Goal: Information Seeking & Learning: Learn about a topic

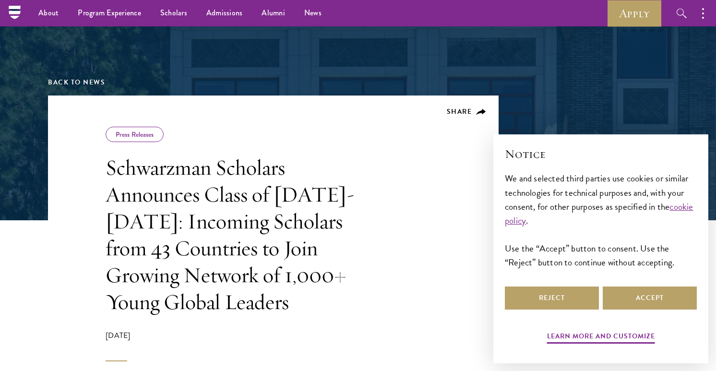
scroll to position [60, 0]
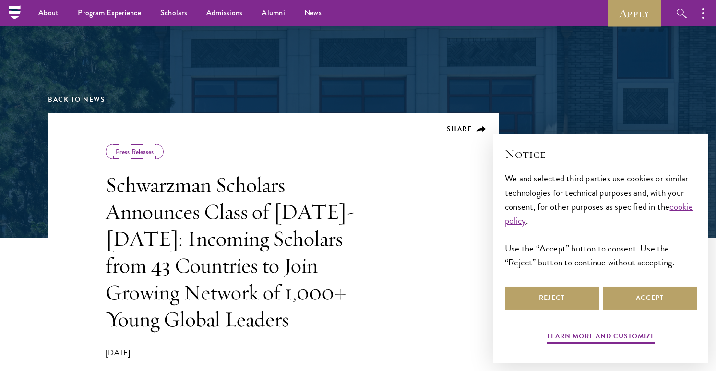
click at [137, 149] on link "Press Releases" at bounding box center [135, 152] width 38 height 10
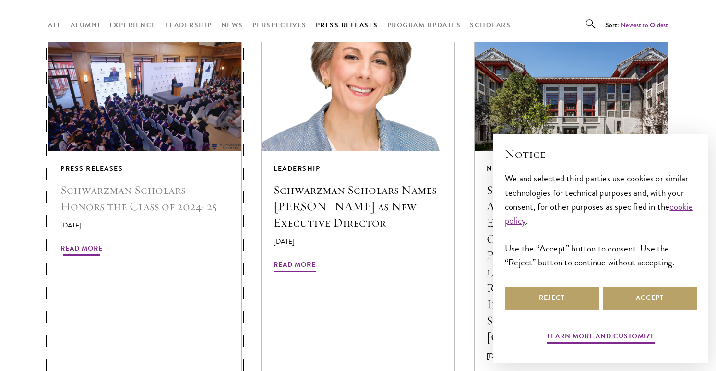
click at [180, 182] on h5 "Schwarzman Scholars Honors the Class of 2024-25" at bounding box center [144, 198] width 169 height 33
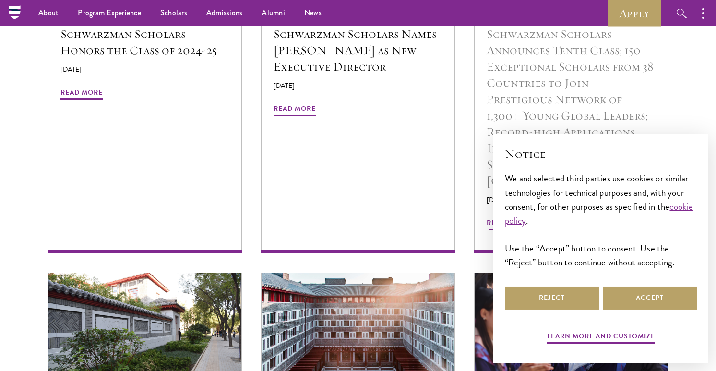
scroll to position [922, 0]
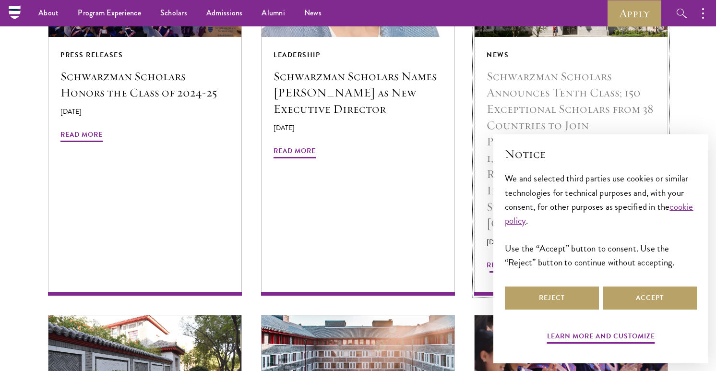
click at [528, 94] on h5 "Schwarzman Scholars Announces Tenth Class; 150 Exceptional Scholars from 38 Cou…" at bounding box center [571, 149] width 169 height 163
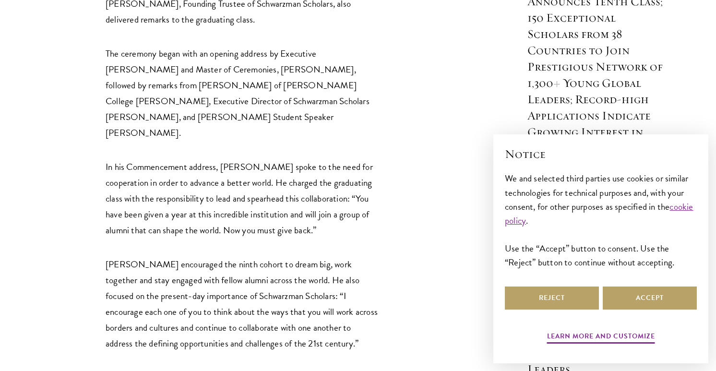
scroll to position [563, 0]
click at [309, 261] on p "Schwarzman encouraged the ninth cohort to dream big, work together and stay eng…" at bounding box center [243, 303] width 274 height 95
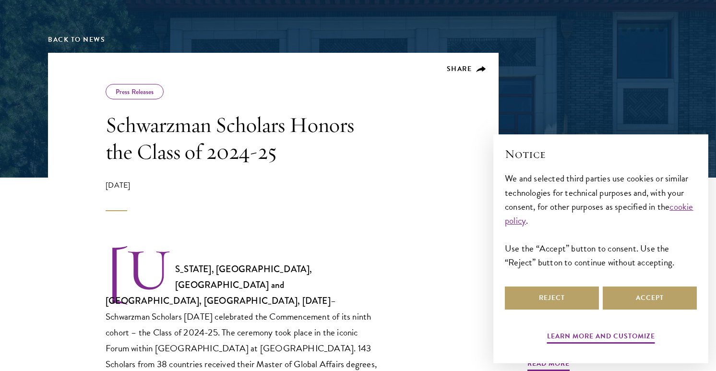
scroll to position [229, 0]
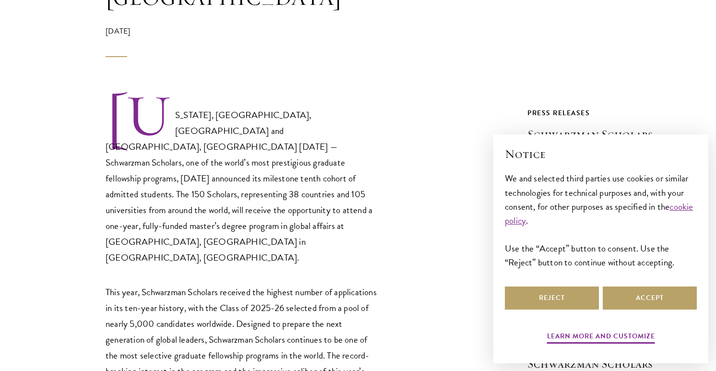
scroll to position [463, 0]
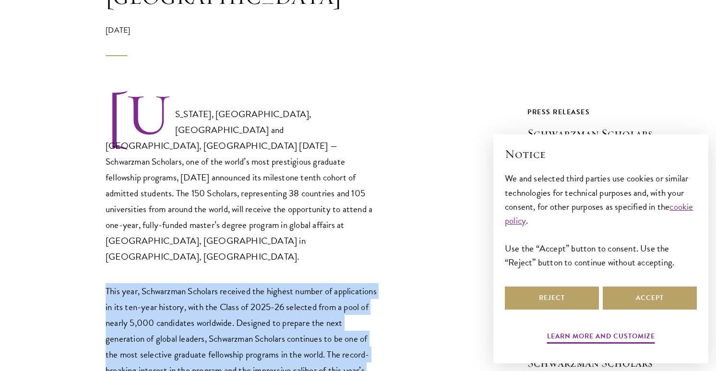
drag, startPoint x: 379, startPoint y: 325, endPoint x: 366, endPoint y: 201, distance: 124.5
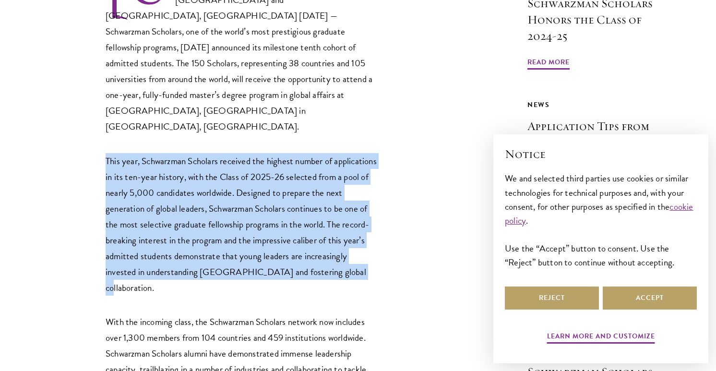
scroll to position [596, 0]
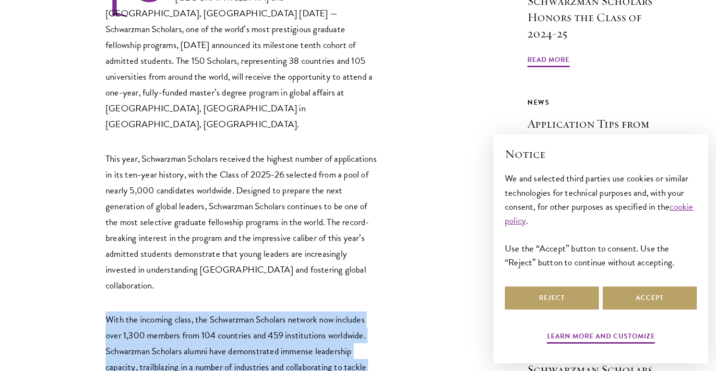
drag, startPoint x: 292, startPoint y: 292, endPoint x: 270, endPoint y: 207, distance: 87.2
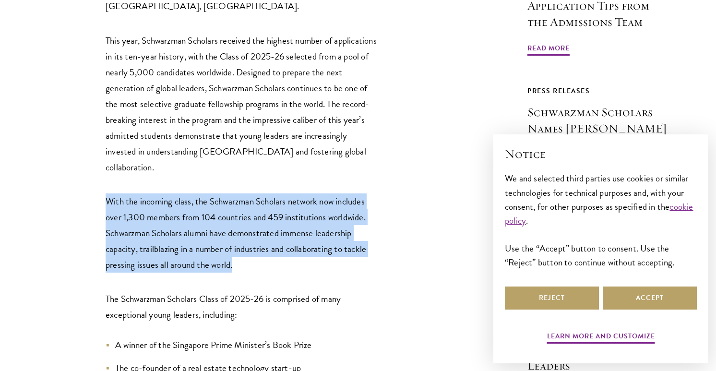
scroll to position [720, 0]
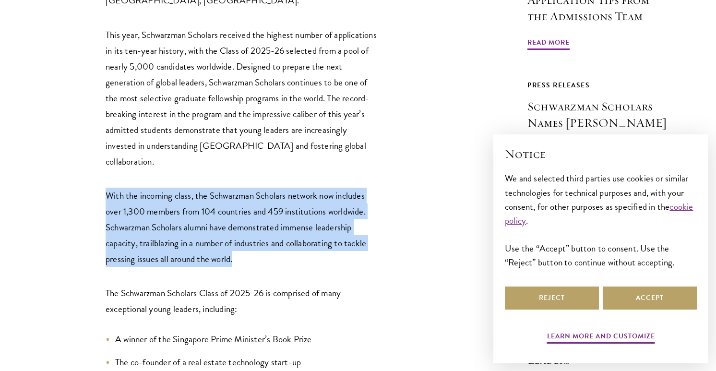
click at [270, 285] on p "The Schwarzman Scholars Class of 2025-26 is comprised of many exceptional young…" at bounding box center [243, 301] width 274 height 32
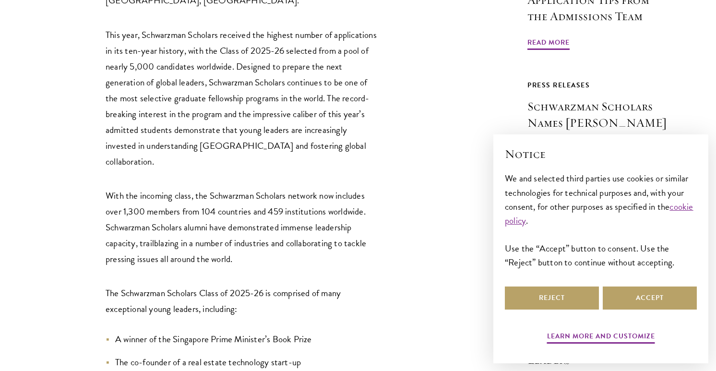
click at [270, 285] on p "The Schwarzman Scholars Class of 2025-26 is comprised of many exceptional young…" at bounding box center [243, 301] width 274 height 32
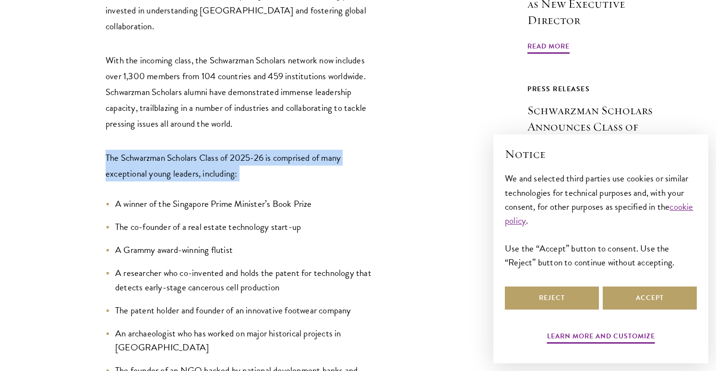
scroll to position [863, 0]
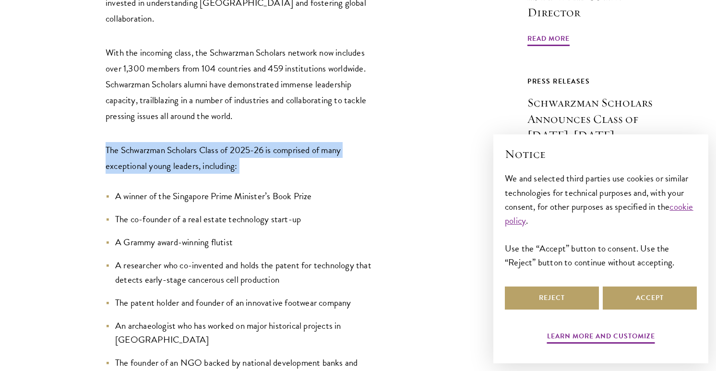
click at [313, 258] on li "A researcher who co-invented and holds the patent for technology that detects e…" at bounding box center [243, 272] width 274 height 28
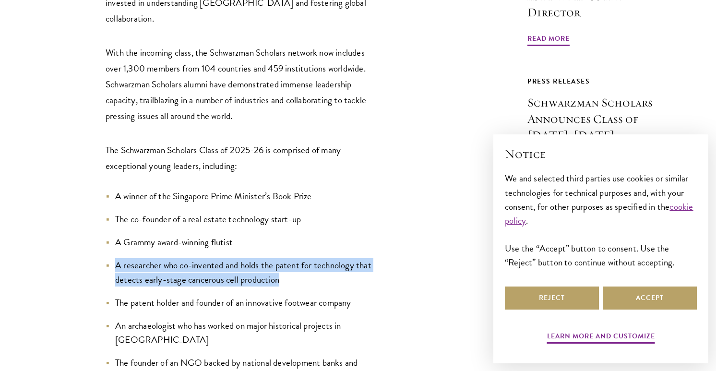
drag, startPoint x: 374, startPoint y: 190, endPoint x: 377, endPoint y: 162, distance: 27.5
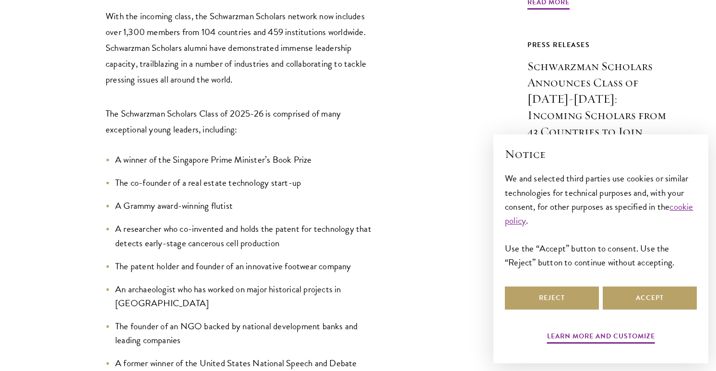
scroll to position [900, 0]
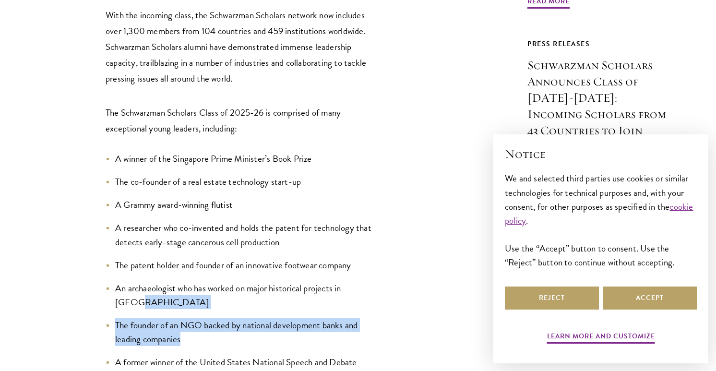
drag, startPoint x: 380, startPoint y: 231, endPoint x: 380, endPoint y: 203, distance: 28.8
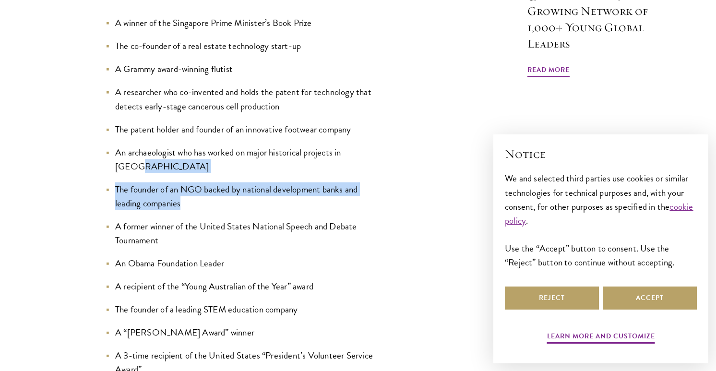
scroll to position [1038, 0]
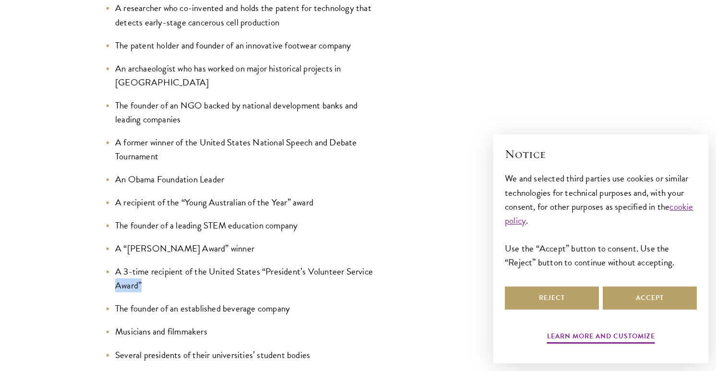
scroll to position [1126, 0]
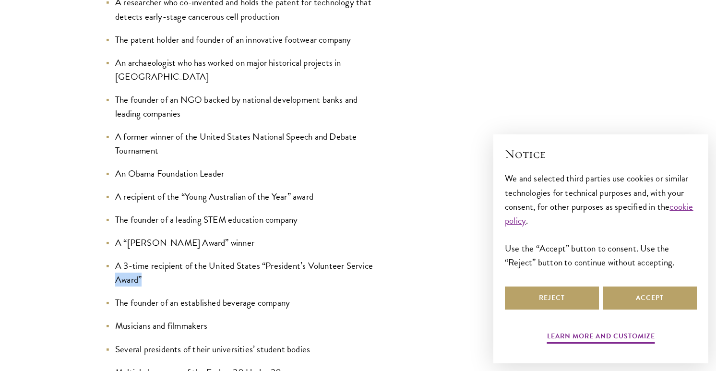
drag, startPoint x: 393, startPoint y: 275, endPoint x: 370, endPoint y: 267, distance: 24.4
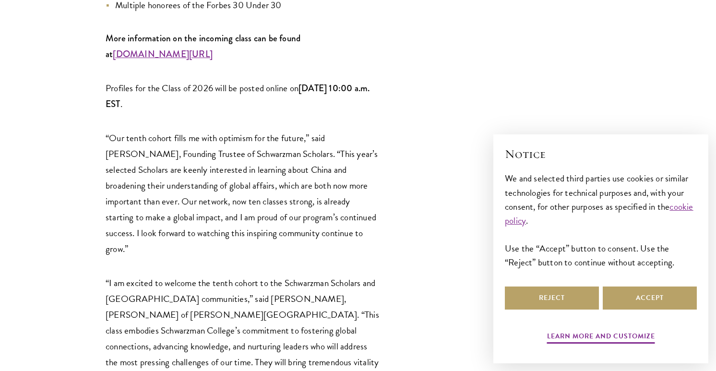
scroll to position [1493, 0]
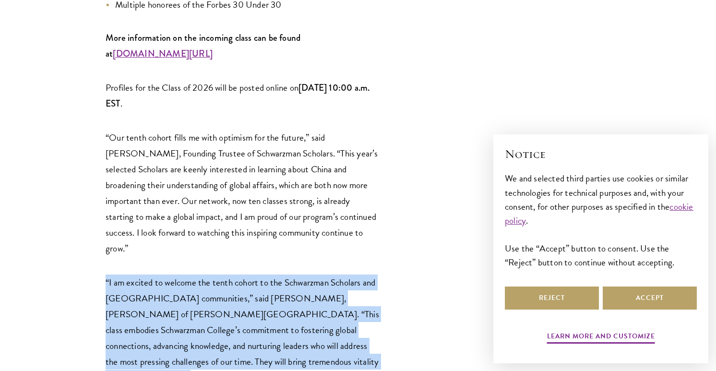
drag, startPoint x: 405, startPoint y: 255, endPoint x: 402, endPoint y: 170, distance: 85.5
click at [402, 170] on div "NEW YORK, NY, USA and BEIJING, CHINA Jan. 15, 2025 — Schwarzman Scholars, one o…" at bounding box center [273, 204] width 451 height 2284
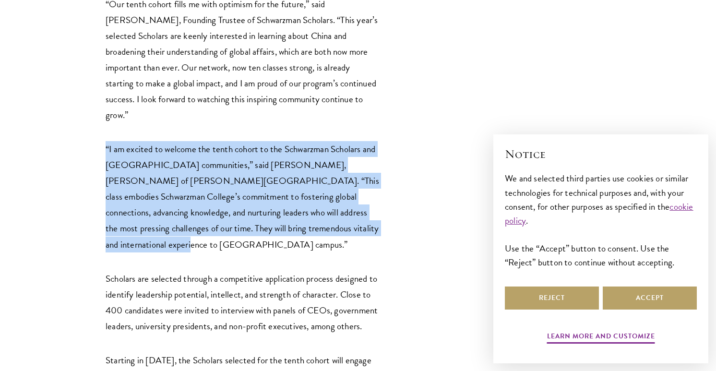
scroll to position [1628, 0]
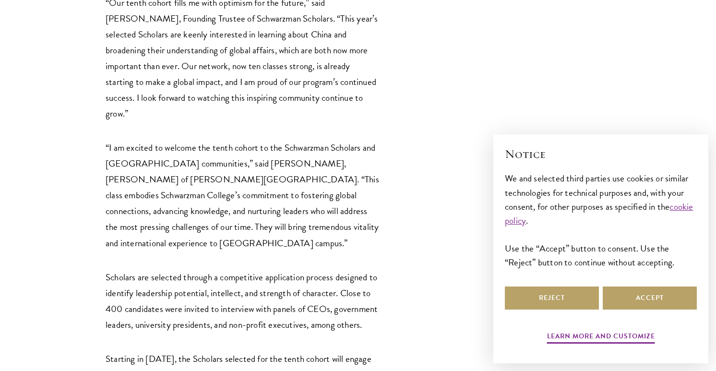
click at [410, 212] on div "NEW YORK, NY, USA and BEIJING, CHINA Jan. 15, 2025 — Schwarzman Scholars, one o…" at bounding box center [273, 69] width 451 height 2284
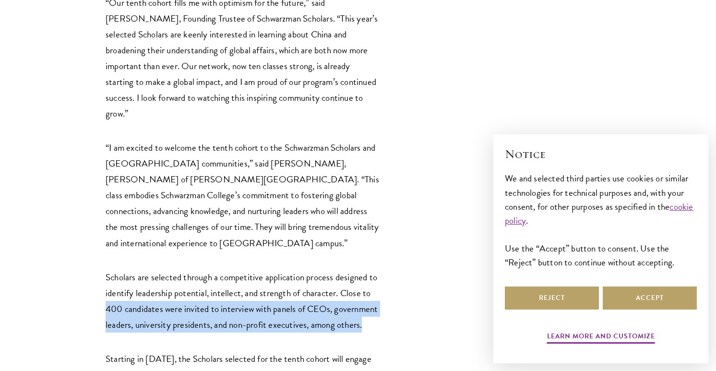
drag, startPoint x: 409, startPoint y: 214, endPoint x: 408, endPoint y: 170, distance: 43.7
click at [408, 170] on div "NEW YORK, NY, USA and BEIJING, CHINA Jan. 15, 2025 — Schwarzman Scholars, one o…" at bounding box center [273, 69] width 451 height 2284
drag, startPoint x: 408, startPoint y: 176, endPoint x: 407, endPoint y: 218, distance: 42.3
click at [407, 218] on div "NEW YORK, NY, USA and BEIJING, CHINA Jan. 15, 2025 — Schwarzman Scholars, one o…" at bounding box center [273, 69] width 451 height 2284
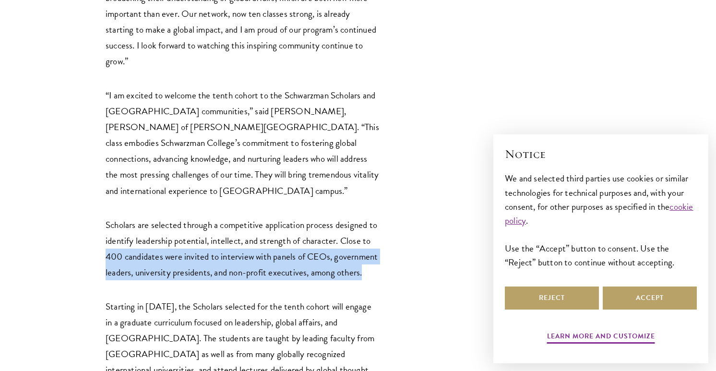
scroll to position [1751, 0]
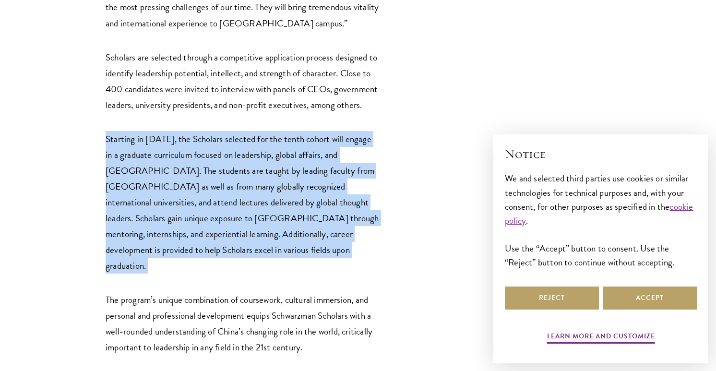
scroll to position [1882, 0]
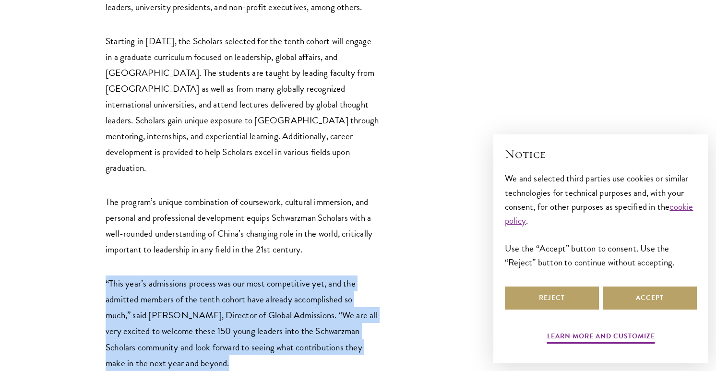
scroll to position [1950, 0]
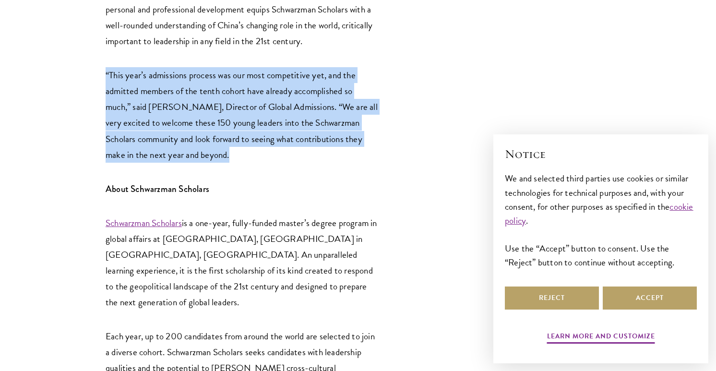
scroll to position [2186, 0]
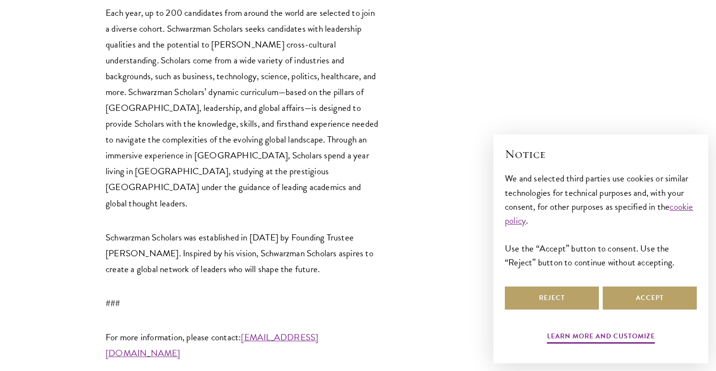
scroll to position [2595, 0]
